Goal: Information Seeking & Learning: Learn about a topic

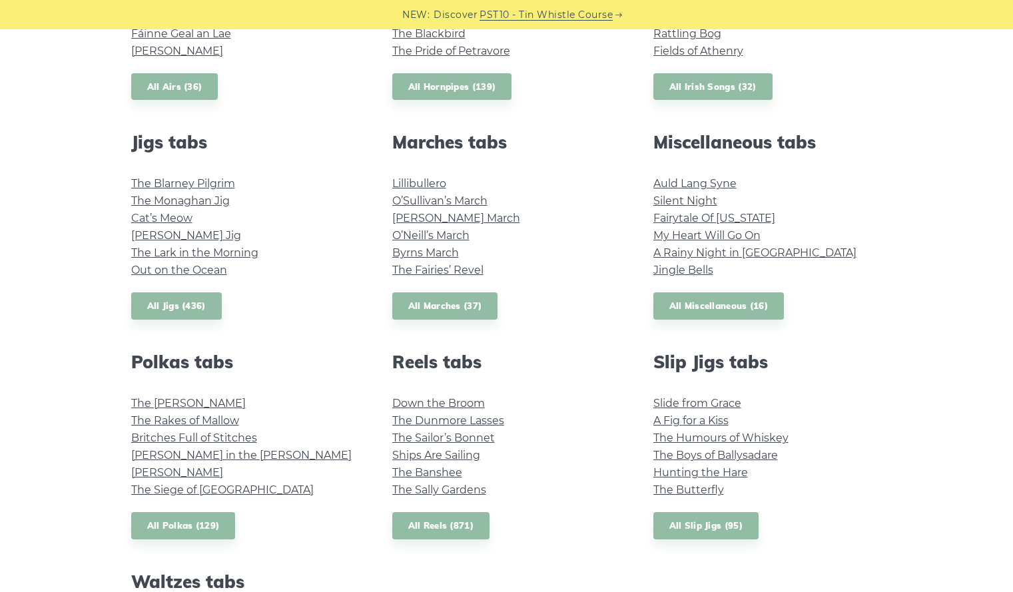
scroll to position [670, 0]
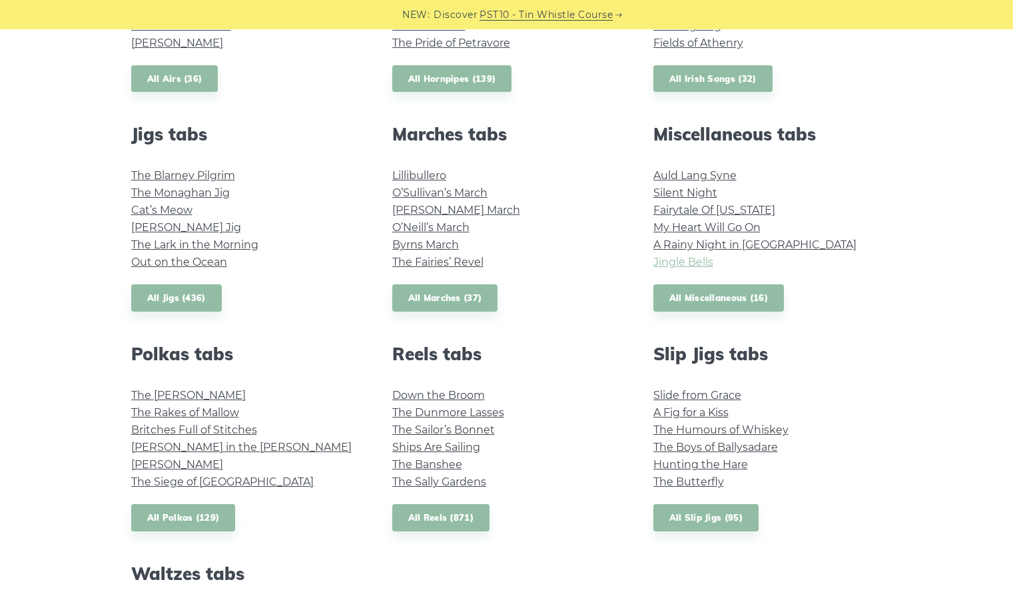
click at [695, 264] on link "Jingle Bells" at bounding box center [684, 262] width 60 height 13
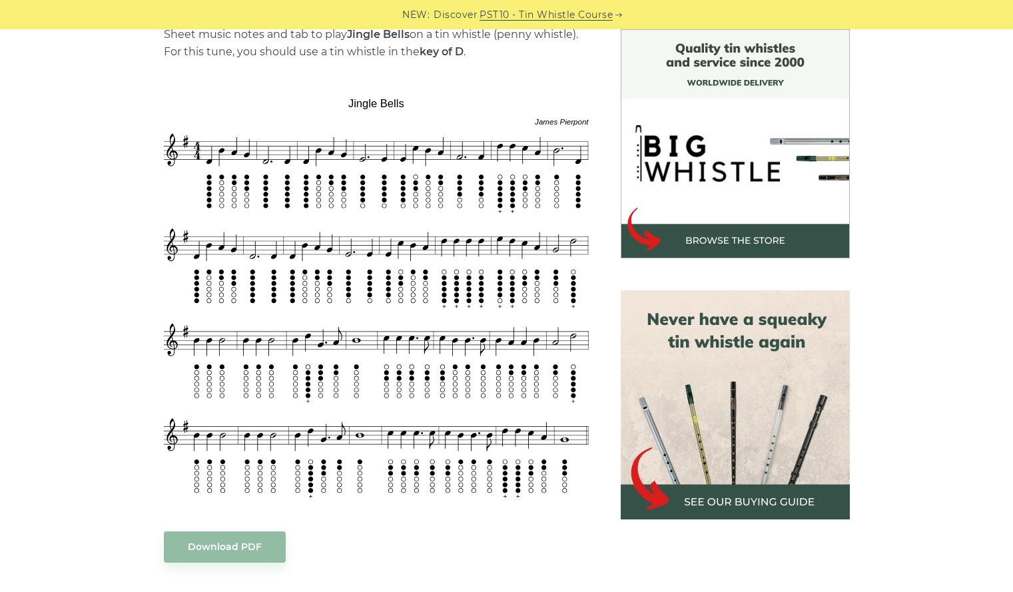
scroll to position [355, 0]
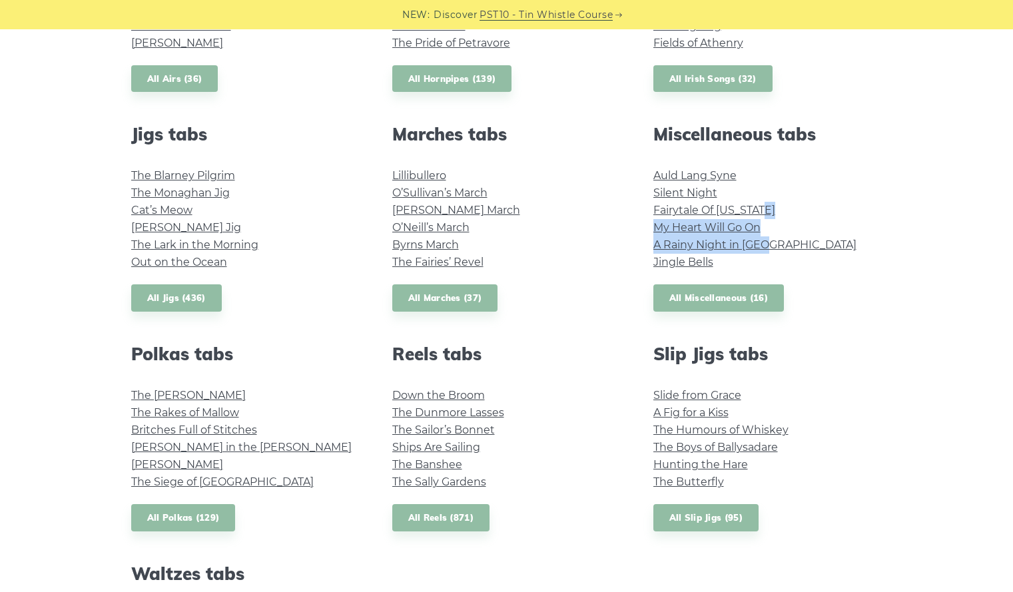
drag, startPoint x: 1006, startPoint y: 206, endPoint x: 1022, endPoint y: 242, distance: 39.4
click at [1013, 242] on html "NEW: Discover PST10 - Tin Whistle Course Lessons Fingering Charts Tabs & Notes …" at bounding box center [506, 444] width 1013 height 2229
click at [954, 246] on div "Popular tin whistle songs & tunes Wild Rover Inisheer Galway Girl Whiskey in th…" at bounding box center [506, 247] width 1013 height 1071
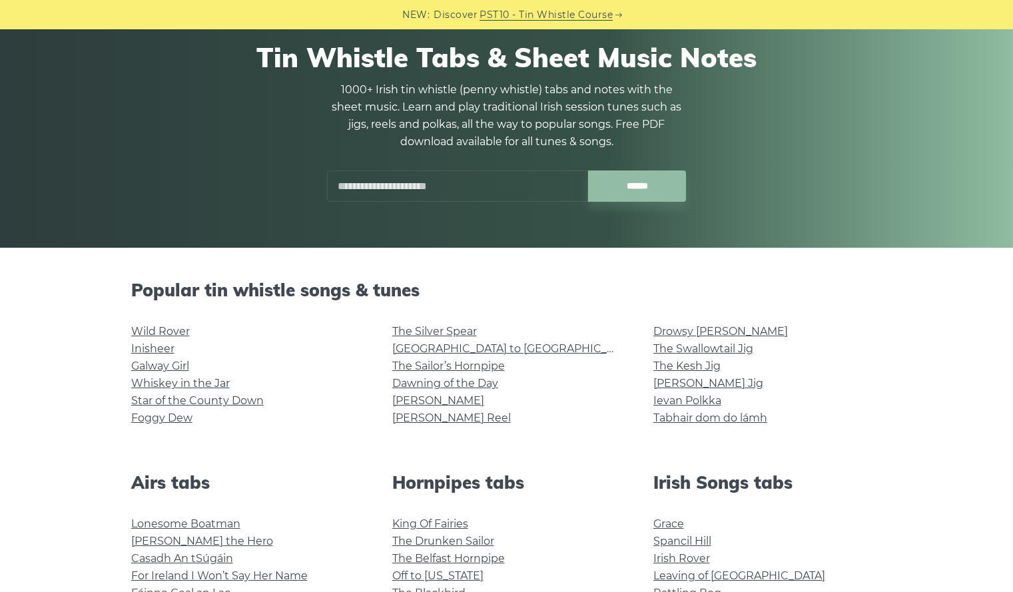
scroll to position [99, 0]
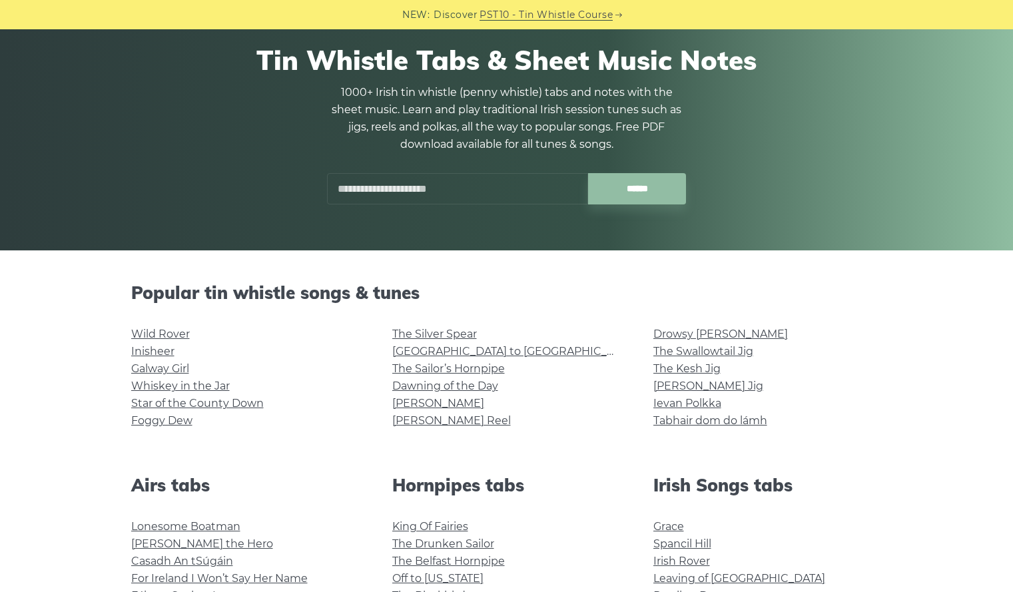
click at [506, 175] on input "text" at bounding box center [457, 188] width 261 height 31
type input "*"
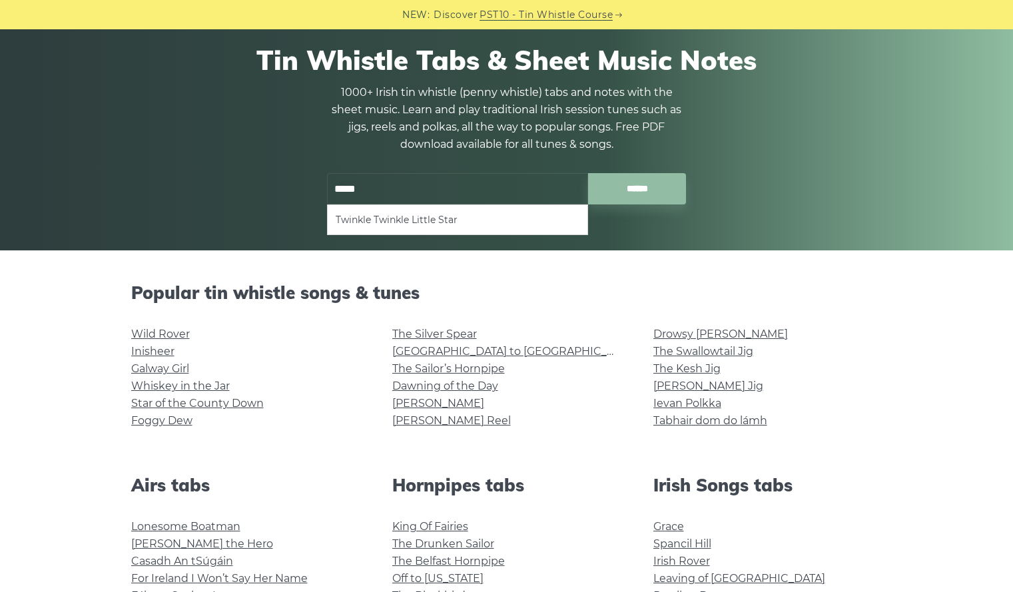
click at [524, 225] on li "Twinkle Twinkle Little Star" at bounding box center [458, 220] width 244 height 16
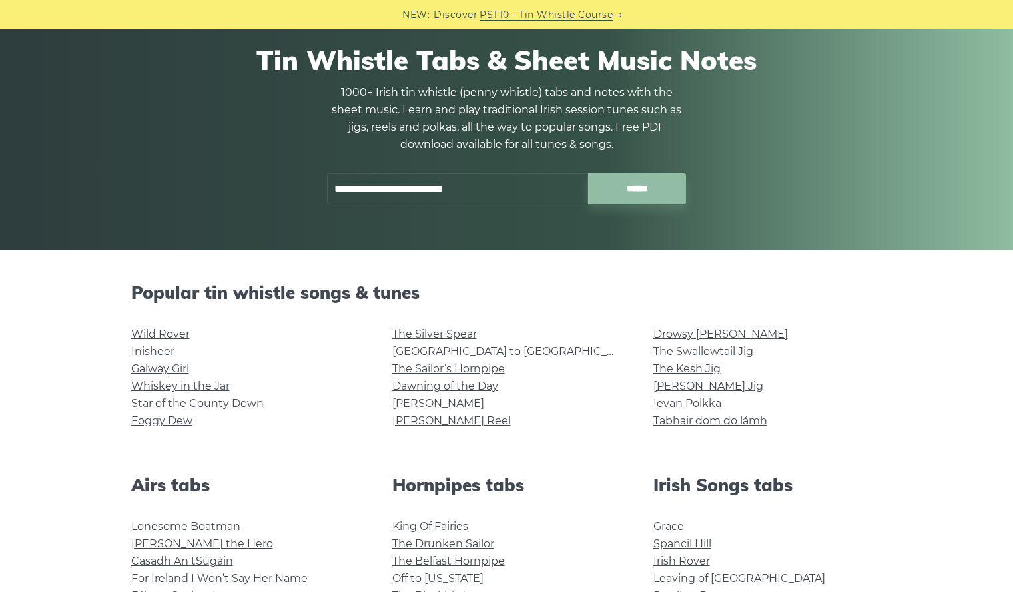
click at [496, 187] on input "**********" at bounding box center [457, 188] width 261 height 31
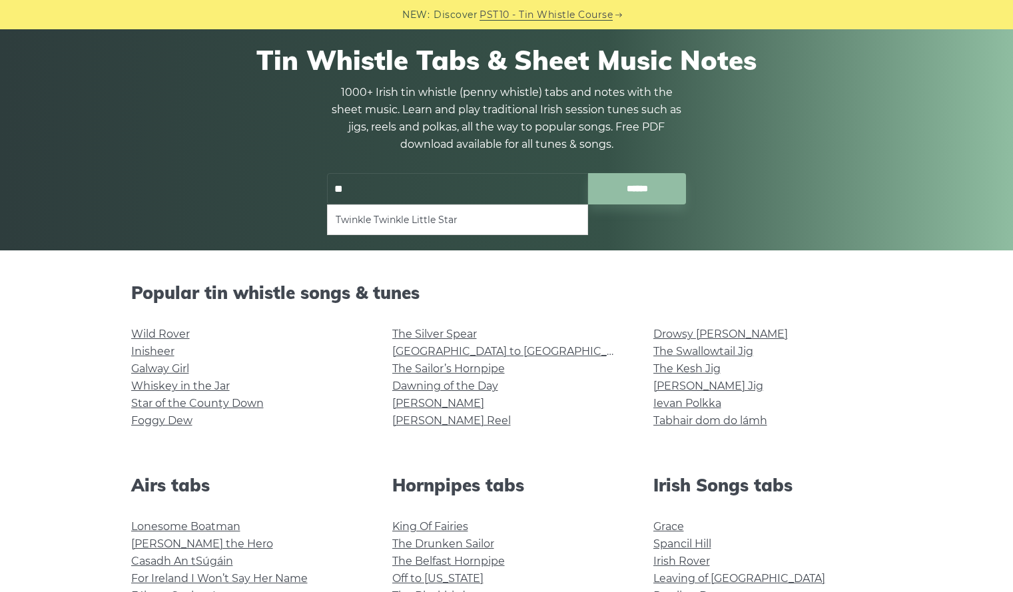
type input "*"
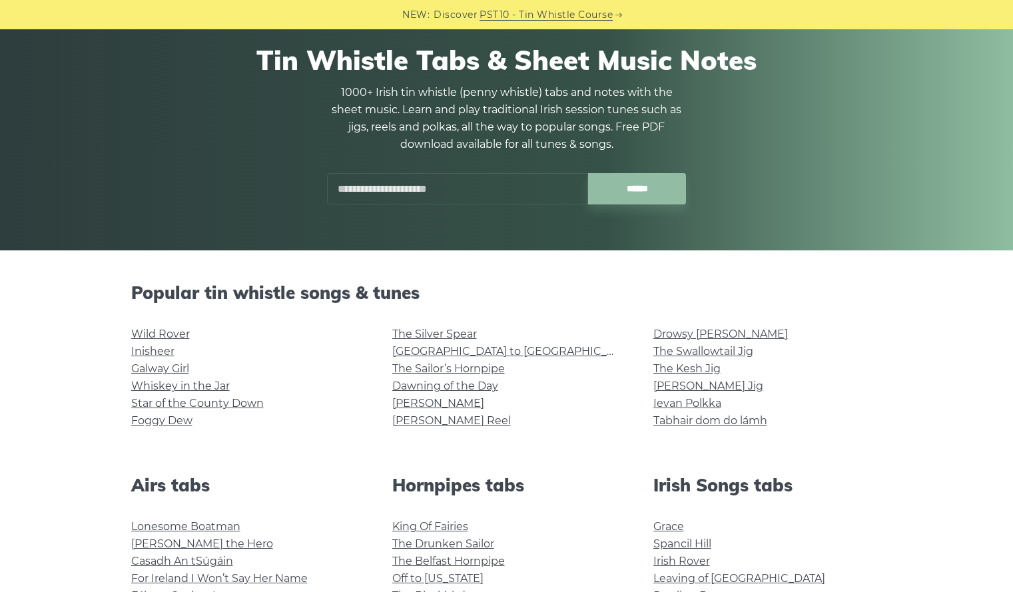
click at [496, 187] on input "text" at bounding box center [457, 188] width 261 height 31
drag, startPoint x: 496, startPoint y: 187, endPoint x: 478, endPoint y: 209, distance: 28.8
click at [478, 209] on div "Tin Whistle Tabs & Sheet Music Notes 1000+ Irish tin whistle (penny whistle) ta…" at bounding box center [506, 124] width 751 height 225
click at [458, 186] on input "text" at bounding box center [457, 188] width 261 height 31
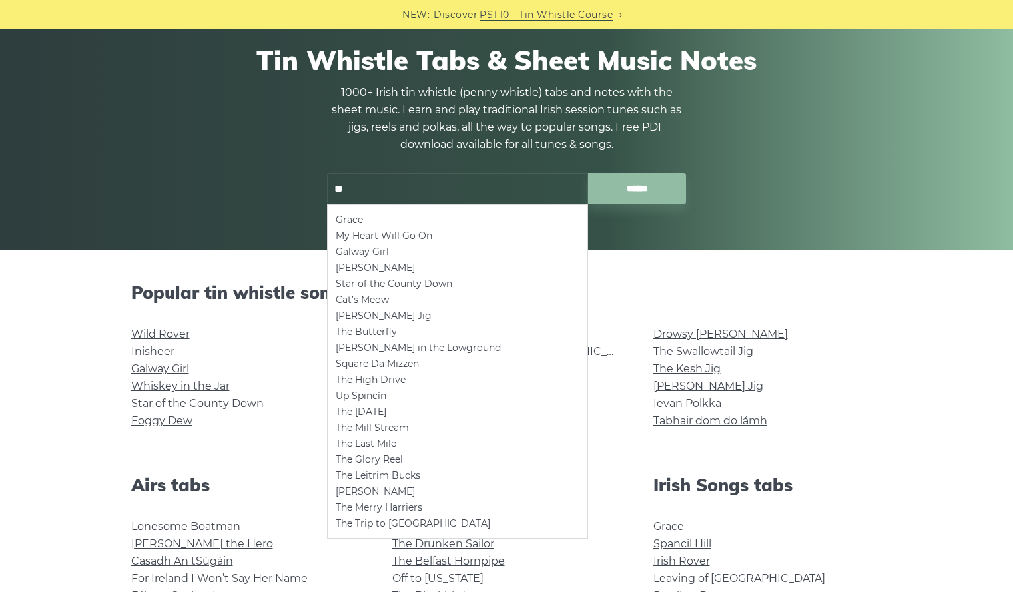
type input "*"
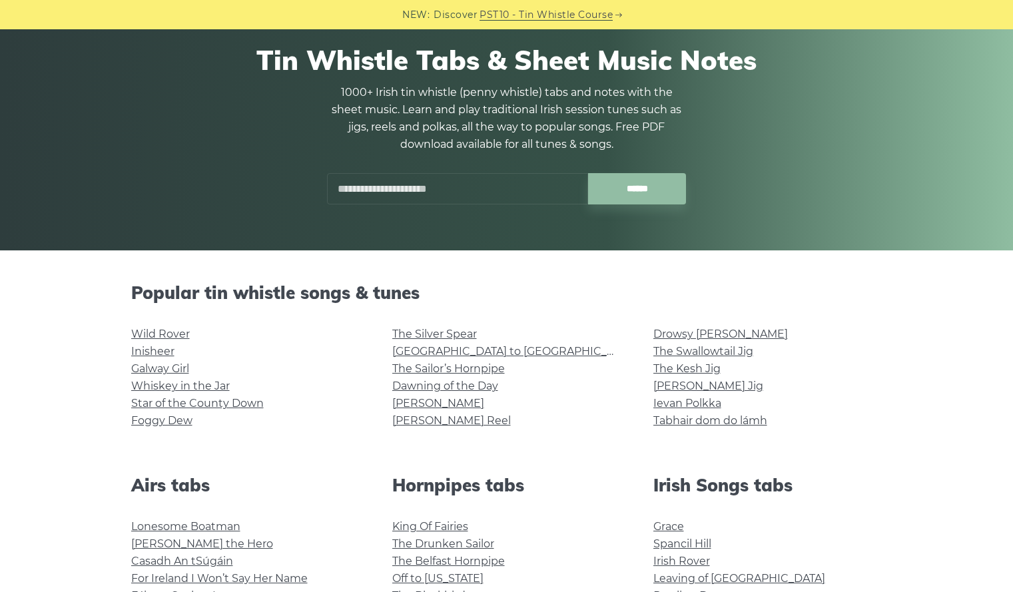
click at [953, 225] on div "Tin Whistle Tabs & Sheet Music Notes 1000+ Irish tin whistle (penny whistle) ta…" at bounding box center [506, 123] width 1013 height 253
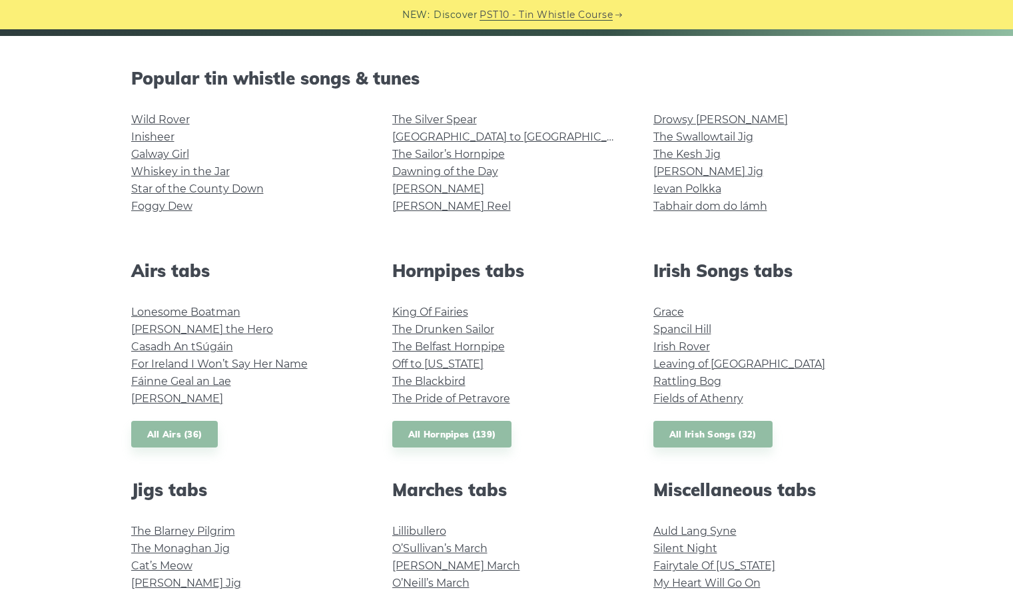
scroll to position [162, 0]
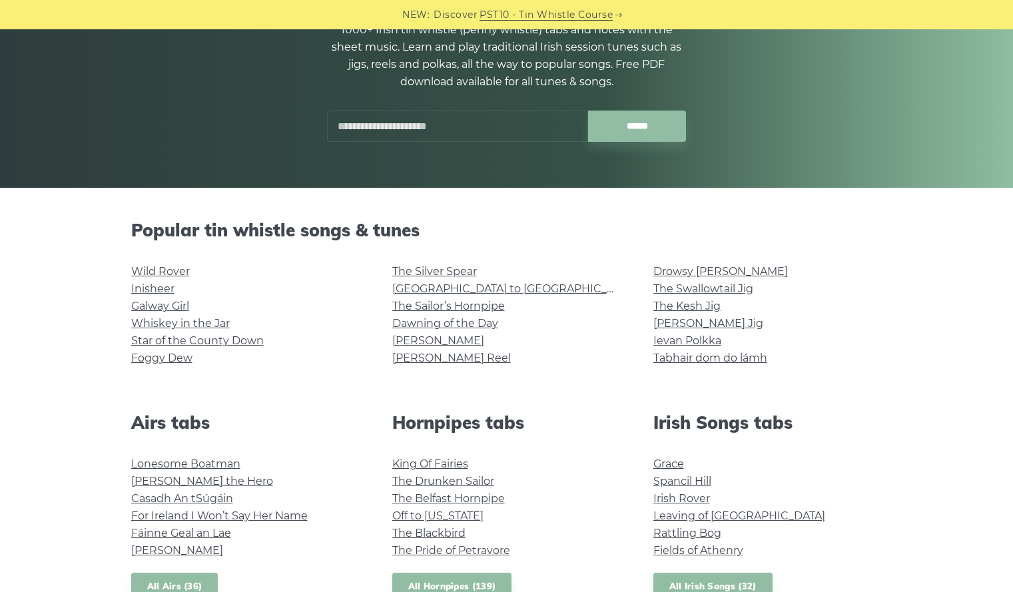
click at [495, 134] on input "text" at bounding box center [457, 126] width 261 height 31
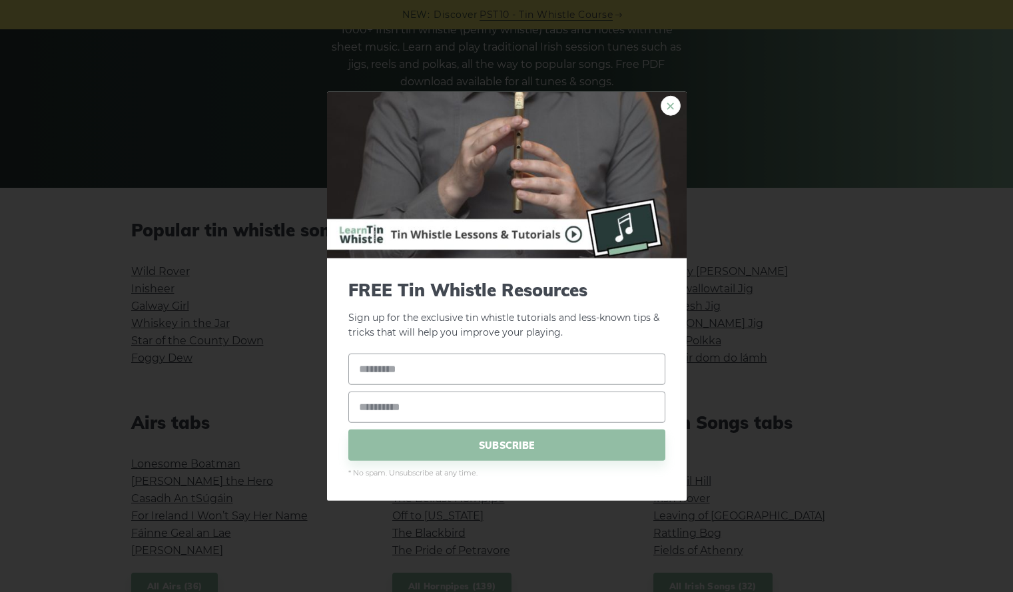
click at [674, 115] on link "×" at bounding box center [671, 105] width 20 height 20
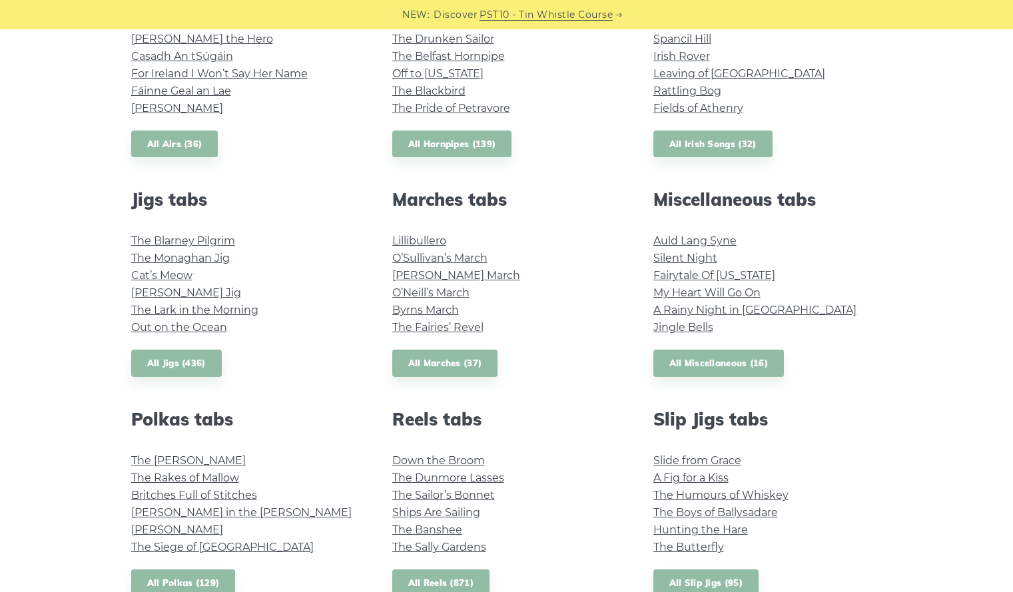
scroll to position [630, 0]
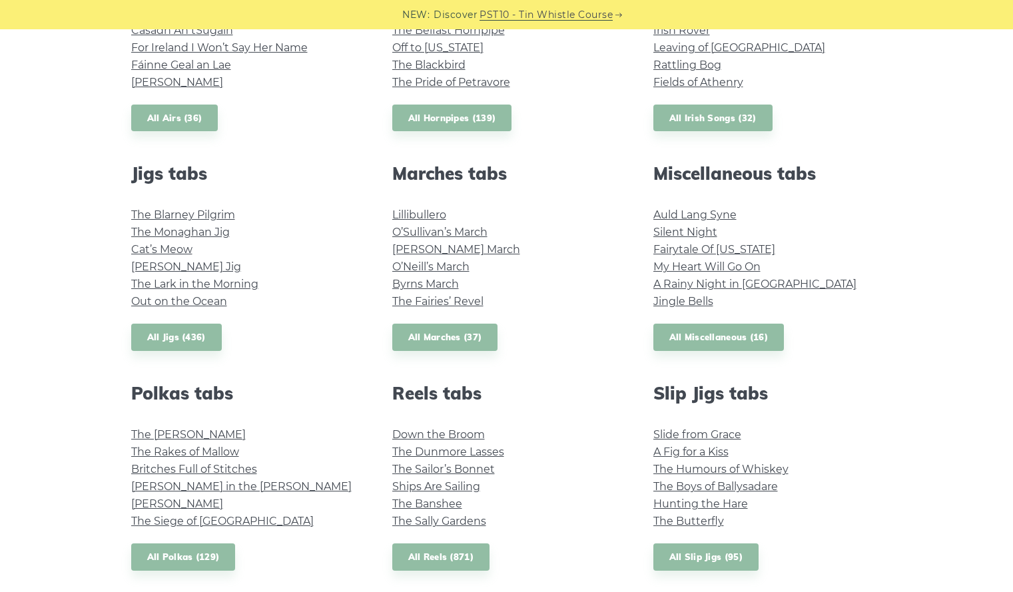
click at [718, 171] on h2 "Miscellaneous tabs" at bounding box center [768, 173] width 229 height 21
click at [759, 332] on link "All Miscellaneous (16)" at bounding box center [719, 337] width 131 height 27
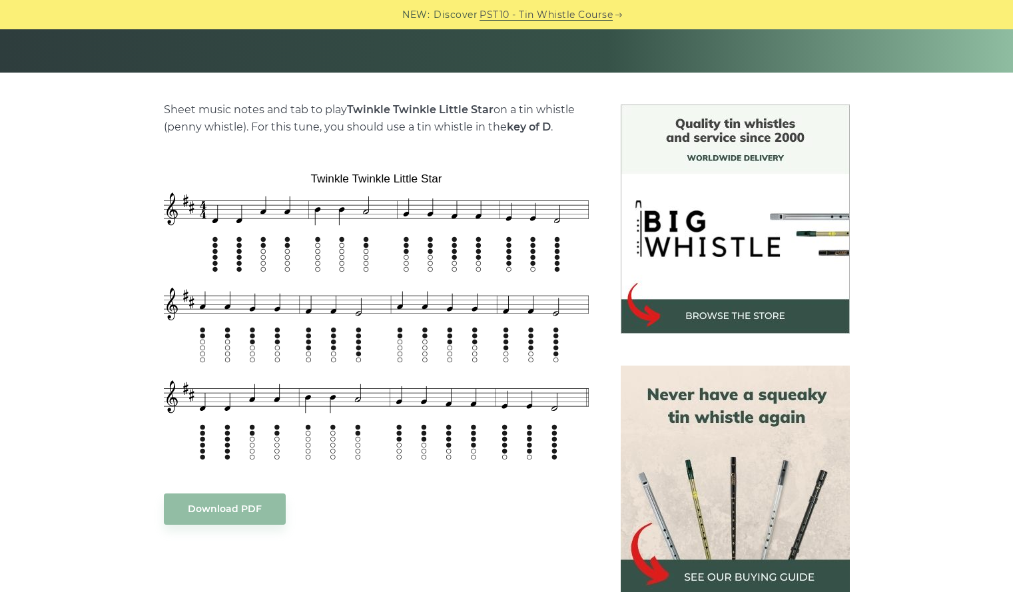
scroll to position [272, 0]
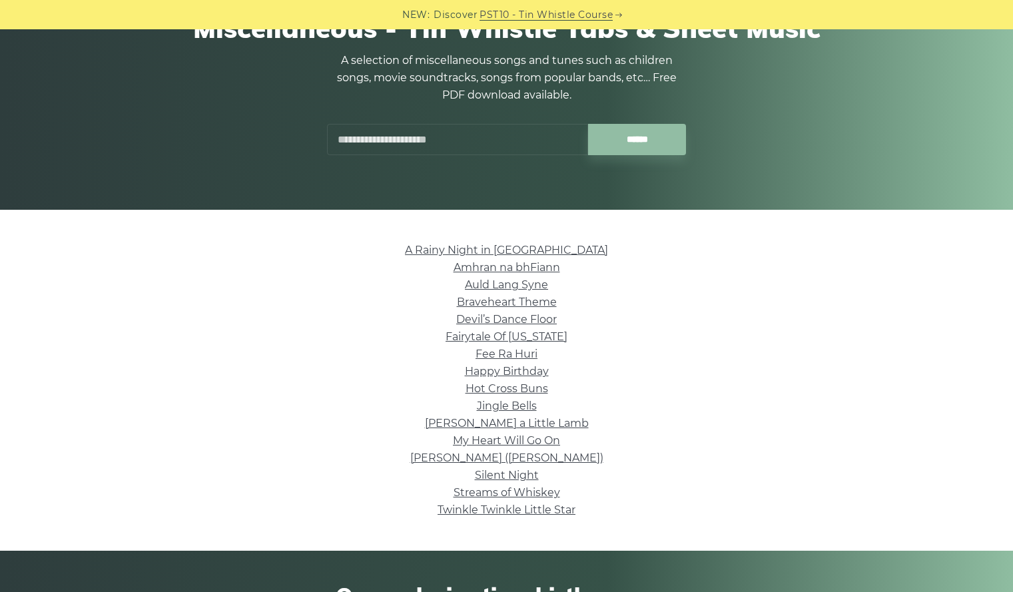
scroll to position [143, 0]
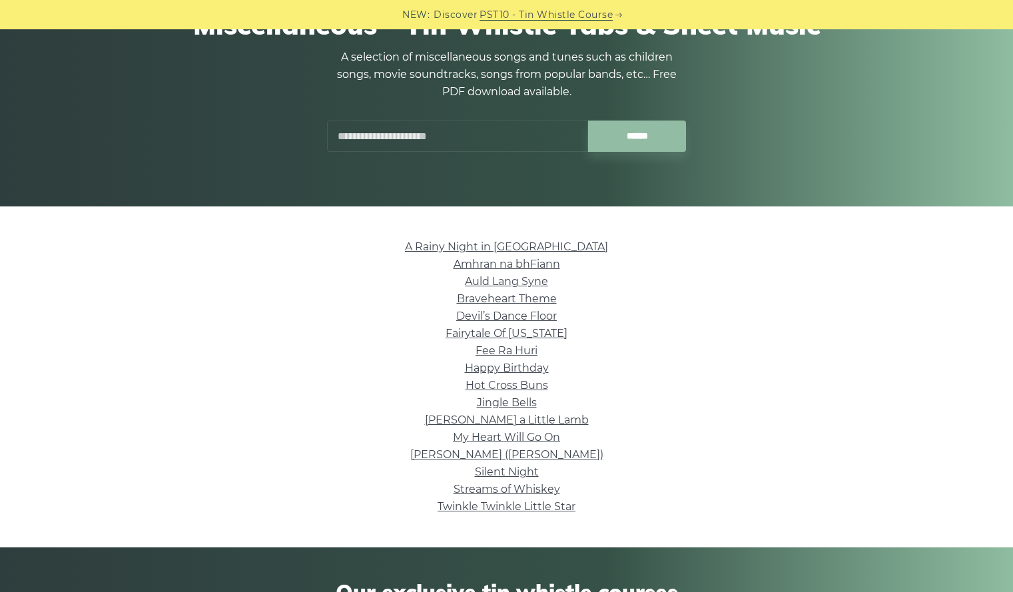
click at [1007, 201] on html "NEW: Discover PST10 - Tin Whistle Course Lessons Fingering Charts Tabs & Notes …" at bounding box center [506, 575] width 1013 height 1436
click at [528, 472] on link "Silent Night" at bounding box center [507, 472] width 64 height 13
click at [515, 384] on link "Hot Cross Buns" at bounding box center [507, 385] width 83 height 13
click at [365, 137] on input "text" at bounding box center [457, 136] width 261 height 31
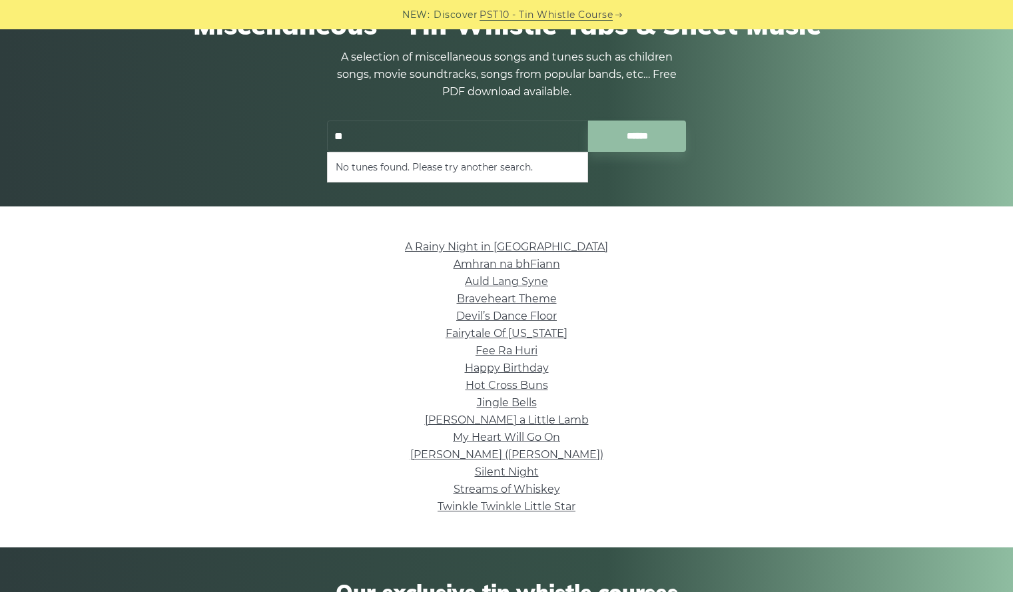
type input "*"
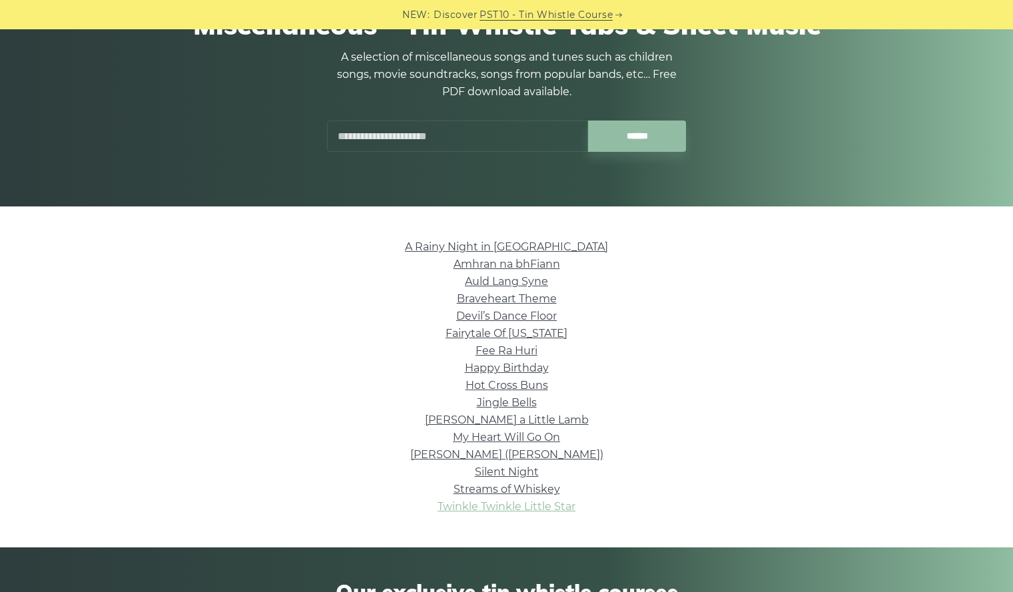
click at [524, 503] on link "Twinkle Twinkle Little Star" at bounding box center [507, 506] width 138 height 13
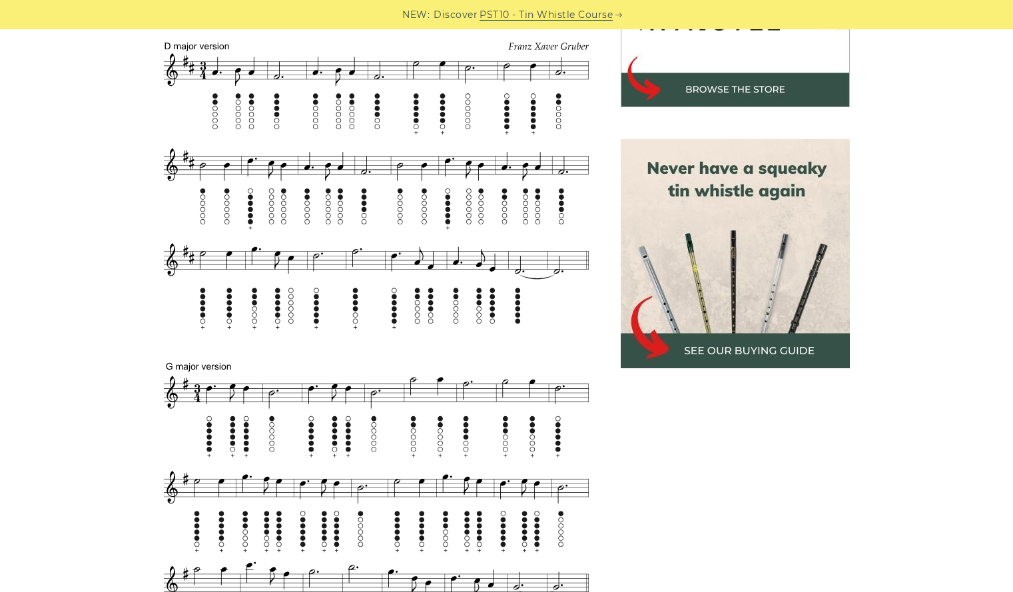
scroll to position [487, 0]
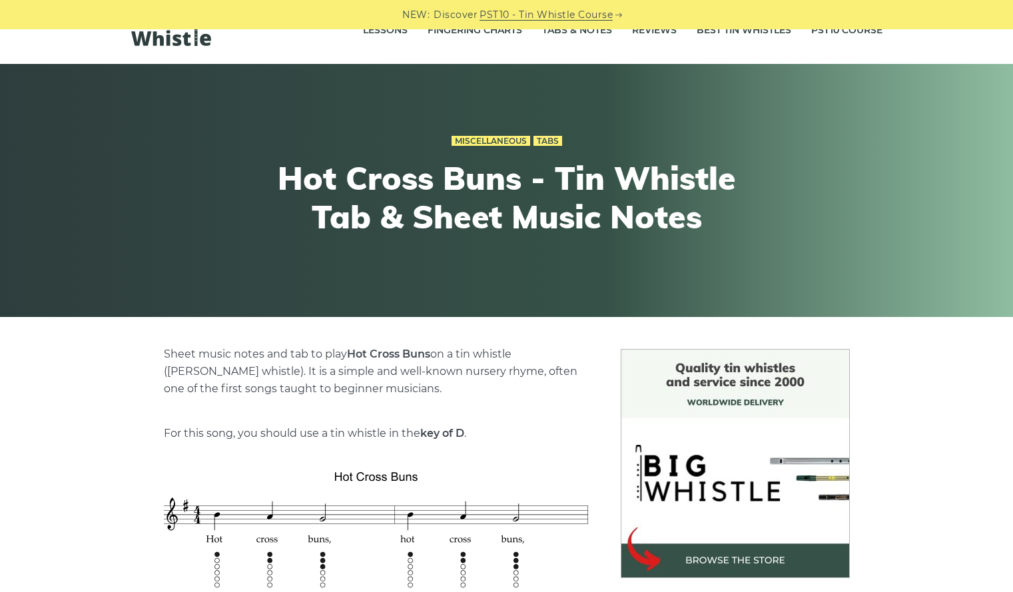
scroll to position [23, 0]
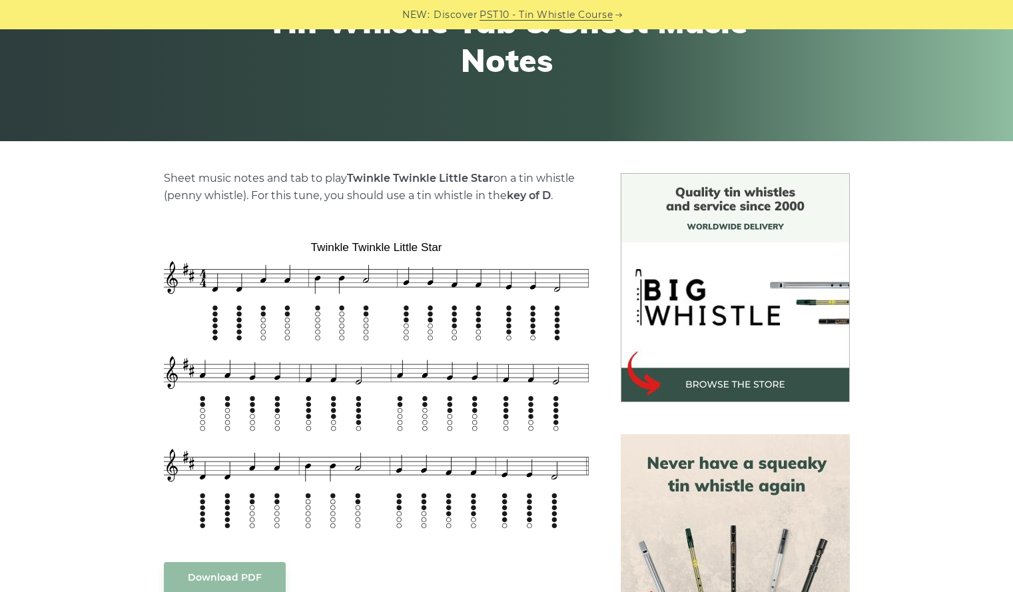
scroll to position [214, 0]
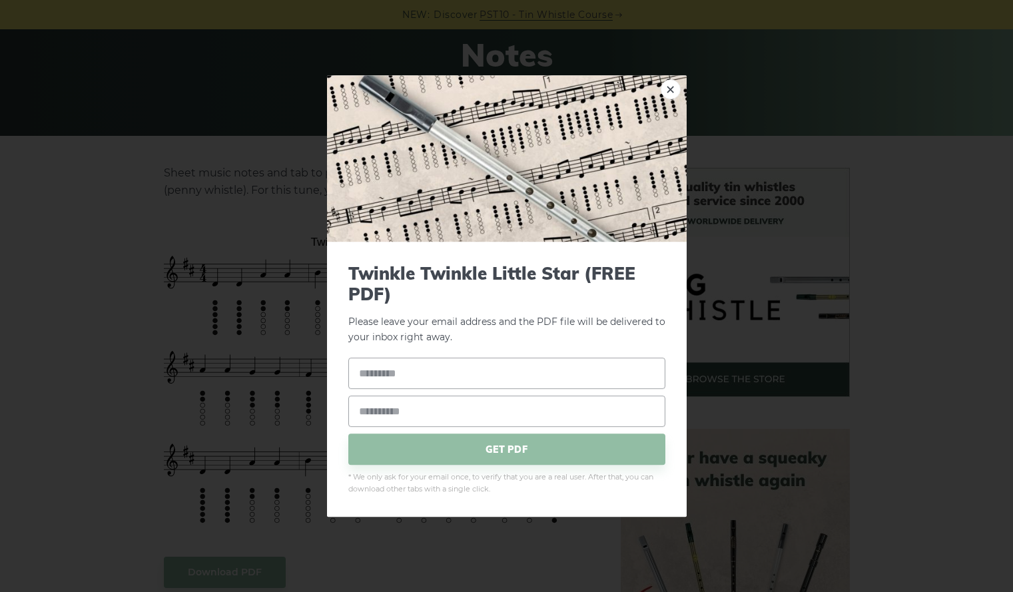
click at [646, 74] on div "× Twinkle Twinkle Little Star (FREE PDF) Please leave your email address and th…" at bounding box center [506, 296] width 1013 height 592
click at [670, 87] on link "×" at bounding box center [671, 89] width 20 height 20
